Goal: Transaction & Acquisition: Purchase product/service

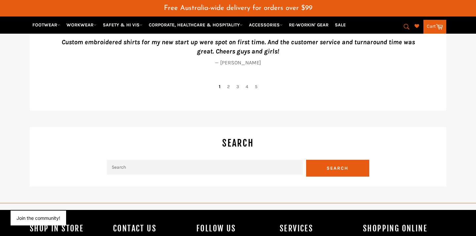
scroll to position [1524, 0]
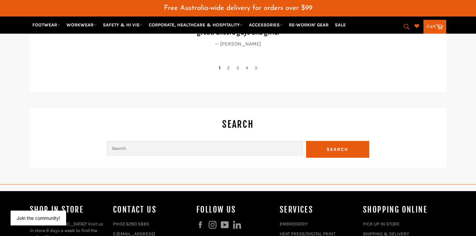
click at [281, 141] on input "Search" at bounding box center [205, 148] width 196 height 15
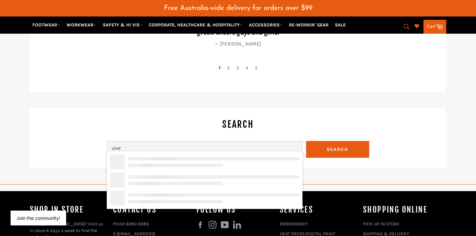
type input "chef"
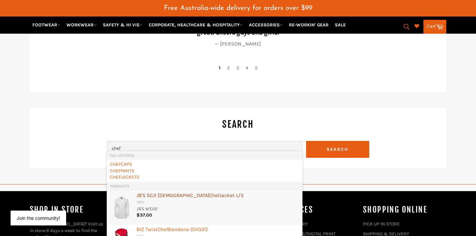
click at [209, 195] on div "JB'S 5CJ1 Ladies Chef Jacket L/S" at bounding box center [218, 196] width 163 height 7
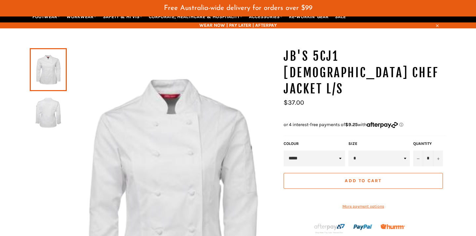
scroll to position [65, 0]
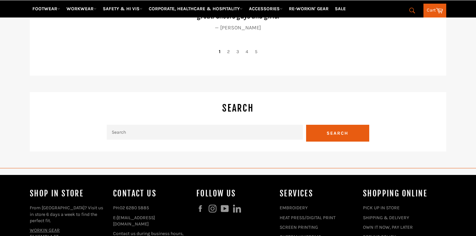
scroll to position [1540, 0]
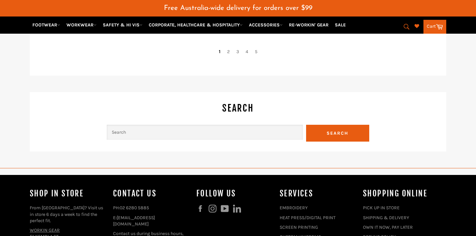
click at [162, 126] on input "Search" at bounding box center [205, 132] width 196 height 15
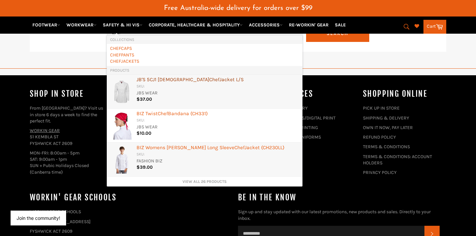
scroll to position [1639, 0]
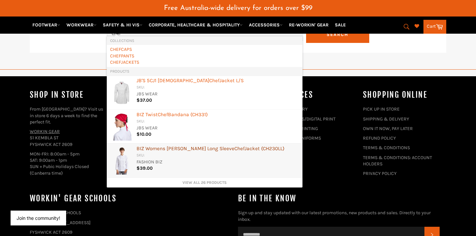
click at [169, 148] on div "BIZ Womens [PERSON_NAME] Long Sleeve Chef Jacket (CH230LL)" at bounding box center [218, 149] width 163 height 7
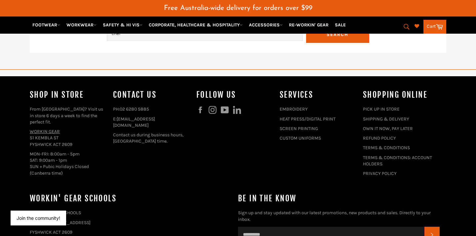
type input "chef"
click at [169, 148] on div "Shop In Store From [GEOGRAPHIC_DATA]? Visit us in store 6 days a week to find t…" at bounding box center [234, 181] width 417 height 182
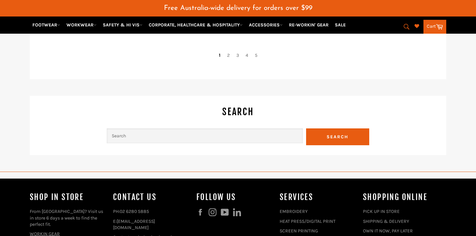
click at [172, 129] on input "Search" at bounding box center [205, 136] width 196 height 15
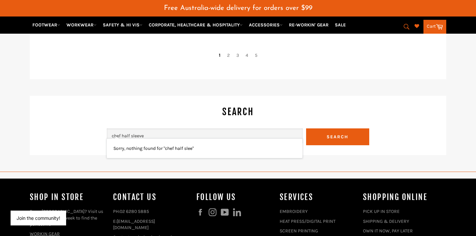
type input "chef half sleeve"
